Goal: Task Accomplishment & Management: Use online tool/utility

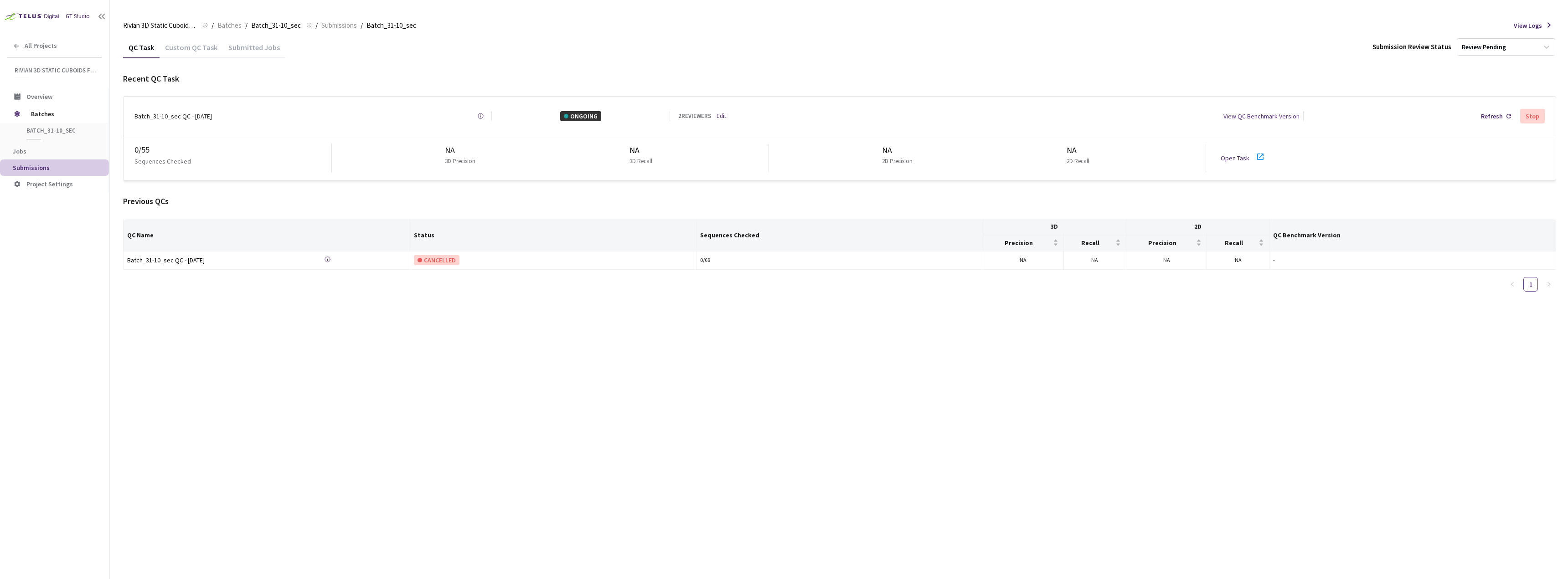
click at [1230, 158] on div "Open Task" at bounding box center [1238, 158] width 34 height 10
click at [1236, 154] on link "Open Task" at bounding box center [1235, 158] width 29 height 9
click at [767, 444] on div "QC Task Custom QC Task Submitted Jobs Submission Review Status Review Pending R…" at bounding box center [839, 308] width 1433 height 543
click at [723, 113] on link "Edit" at bounding box center [721, 116] width 9 height 9
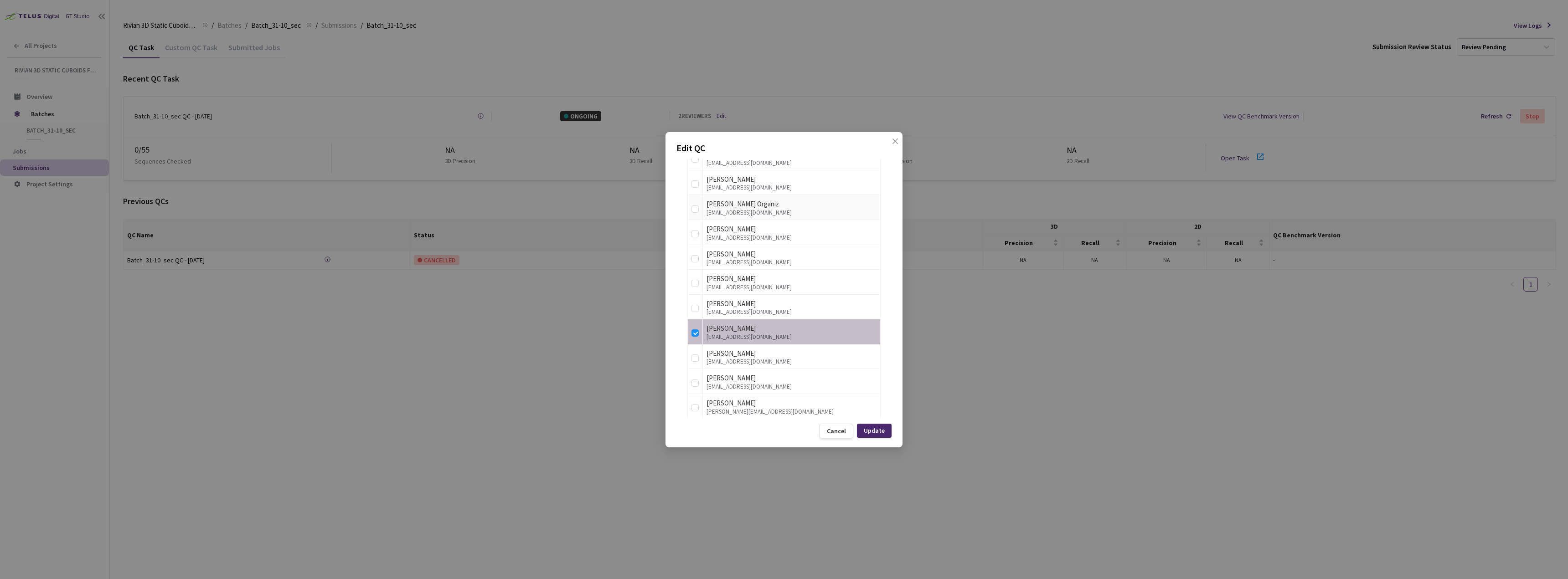
scroll to position [1184, 0]
click at [693, 305] on input "checkbox" at bounding box center [695, 305] width 7 height 7
checkbox input "true"
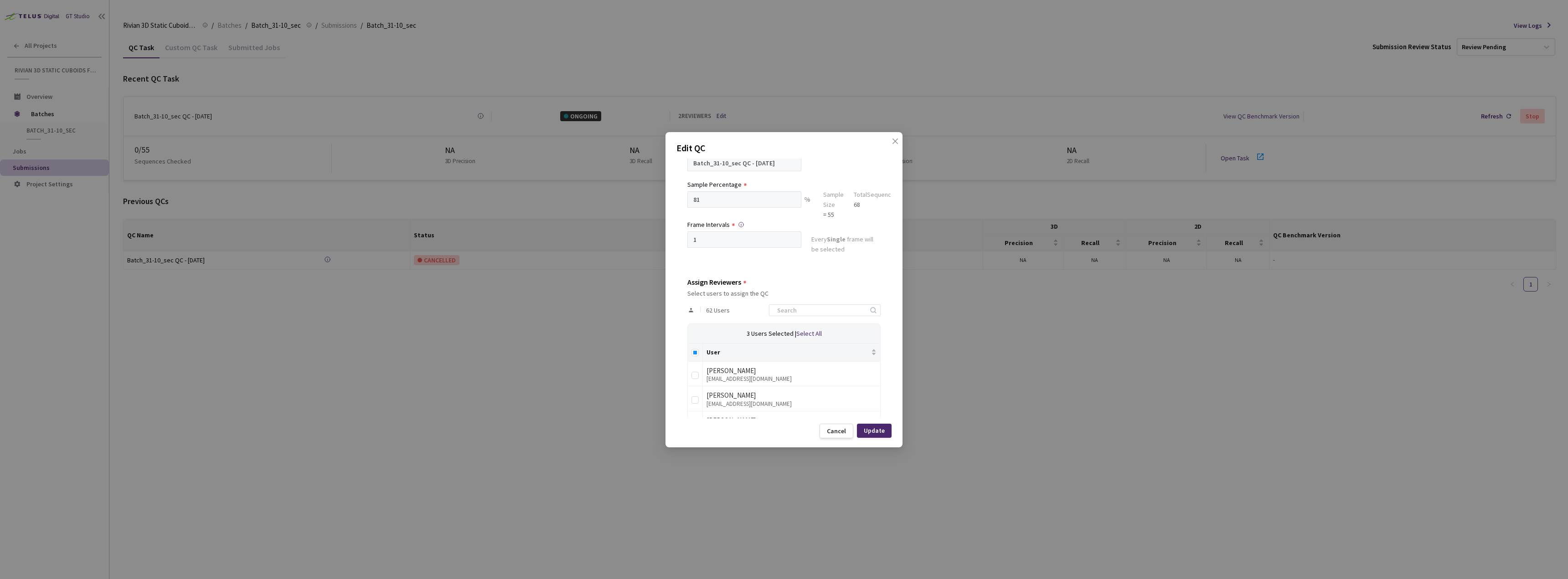
scroll to position [0, 0]
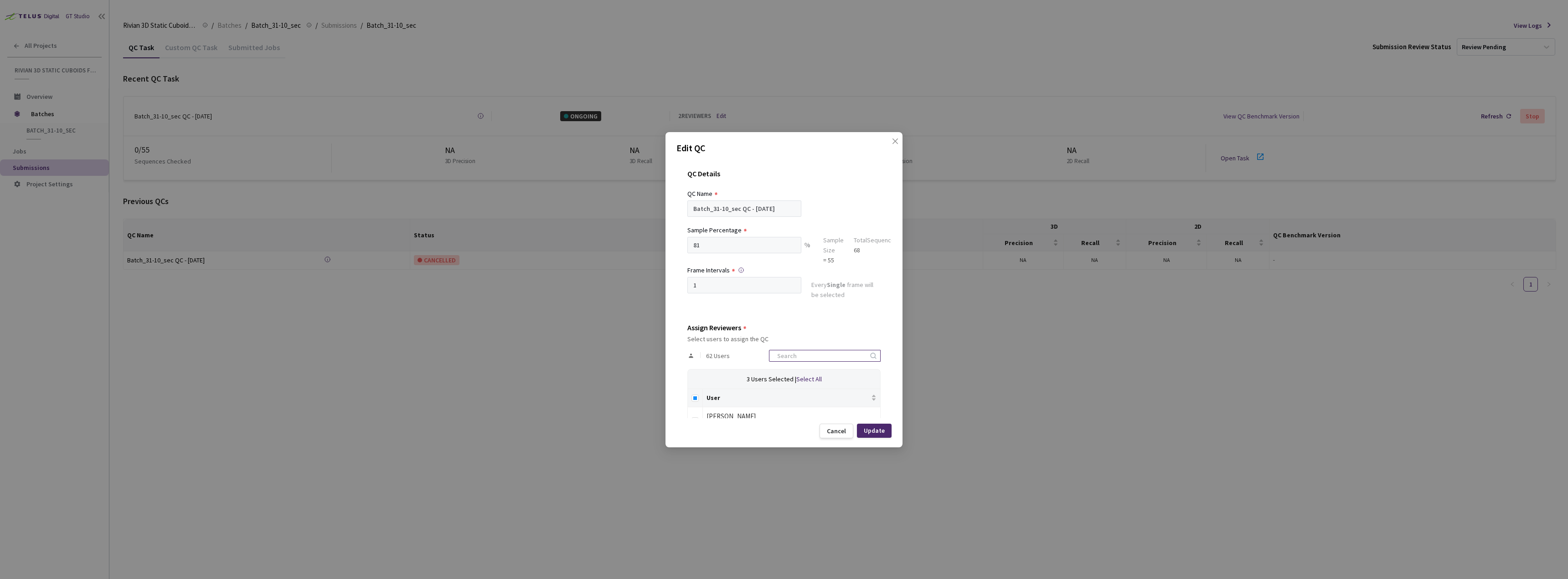
click at [813, 354] on input at bounding box center [821, 356] width 97 height 11
type input "[PERSON_NAME]"
click at [695, 397] on input "checkbox" at bounding box center [695, 396] width 7 height 7
checkbox input "true"
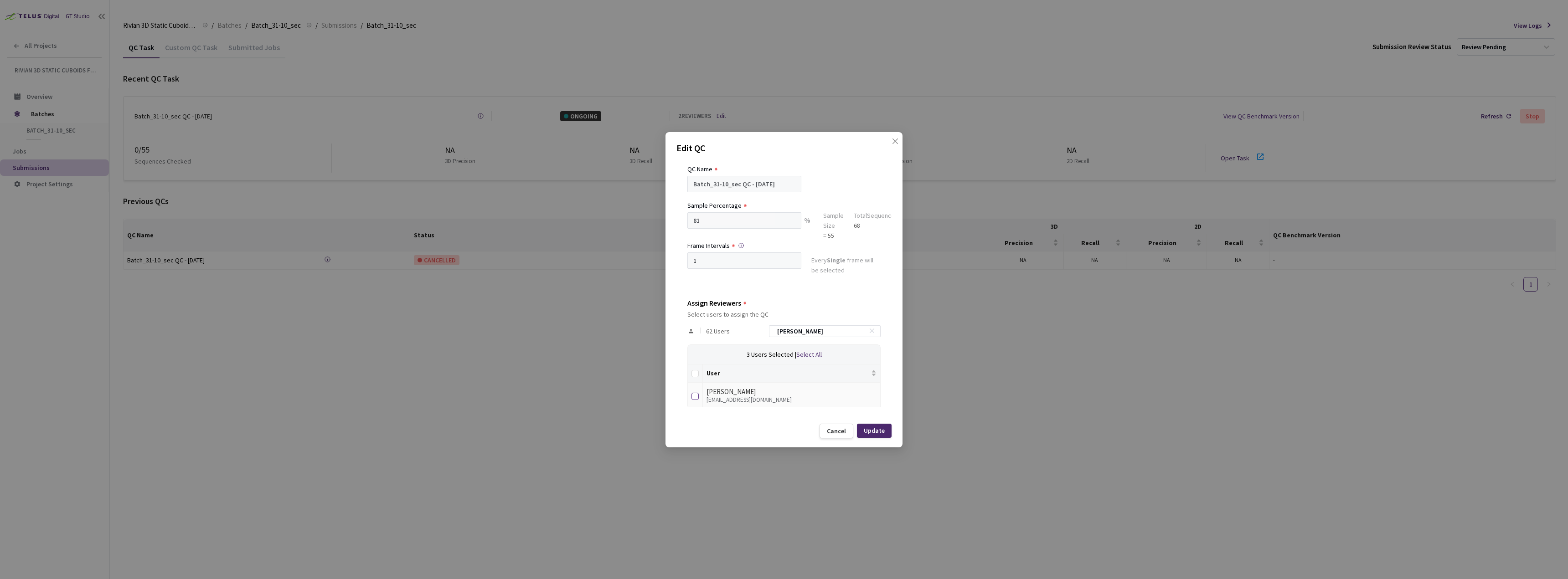
checkbox input "true"
click at [880, 435] on div "Update" at bounding box center [874, 431] width 35 height 14
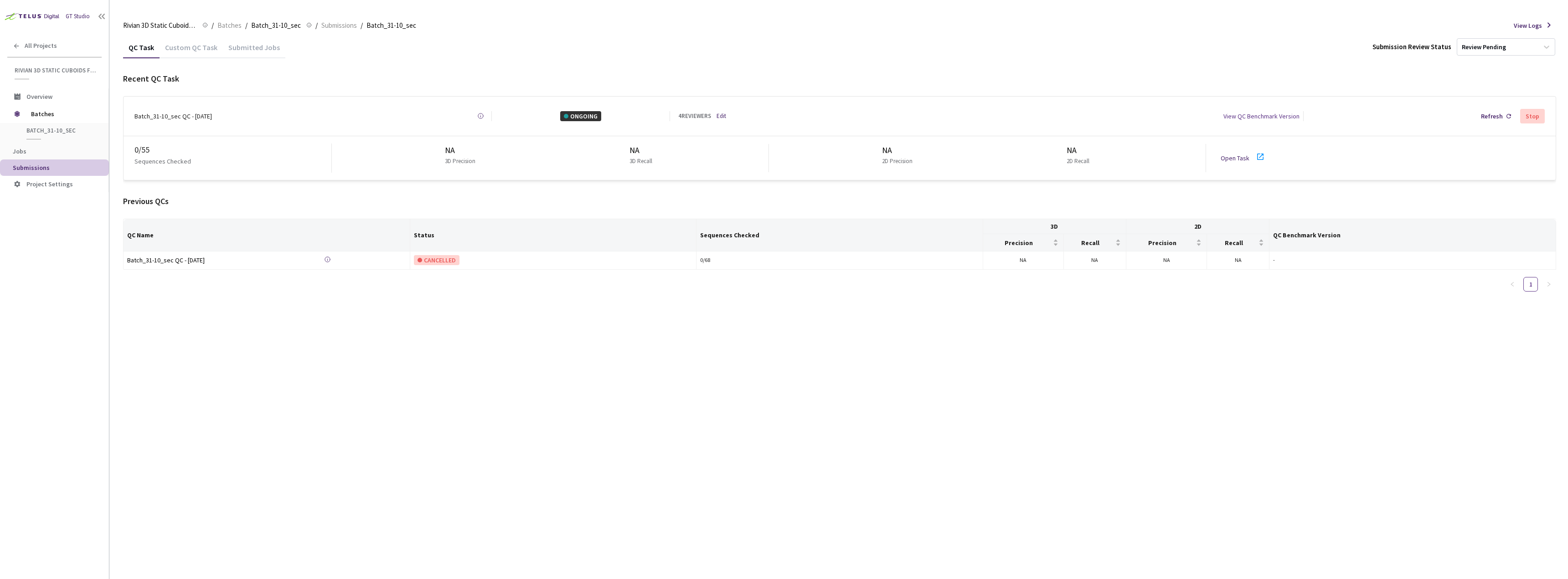
click at [1230, 154] on link "Open Task" at bounding box center [1235, 158] width 29 height 9
